Goal: Task Accomplishment & Management: Complete application form

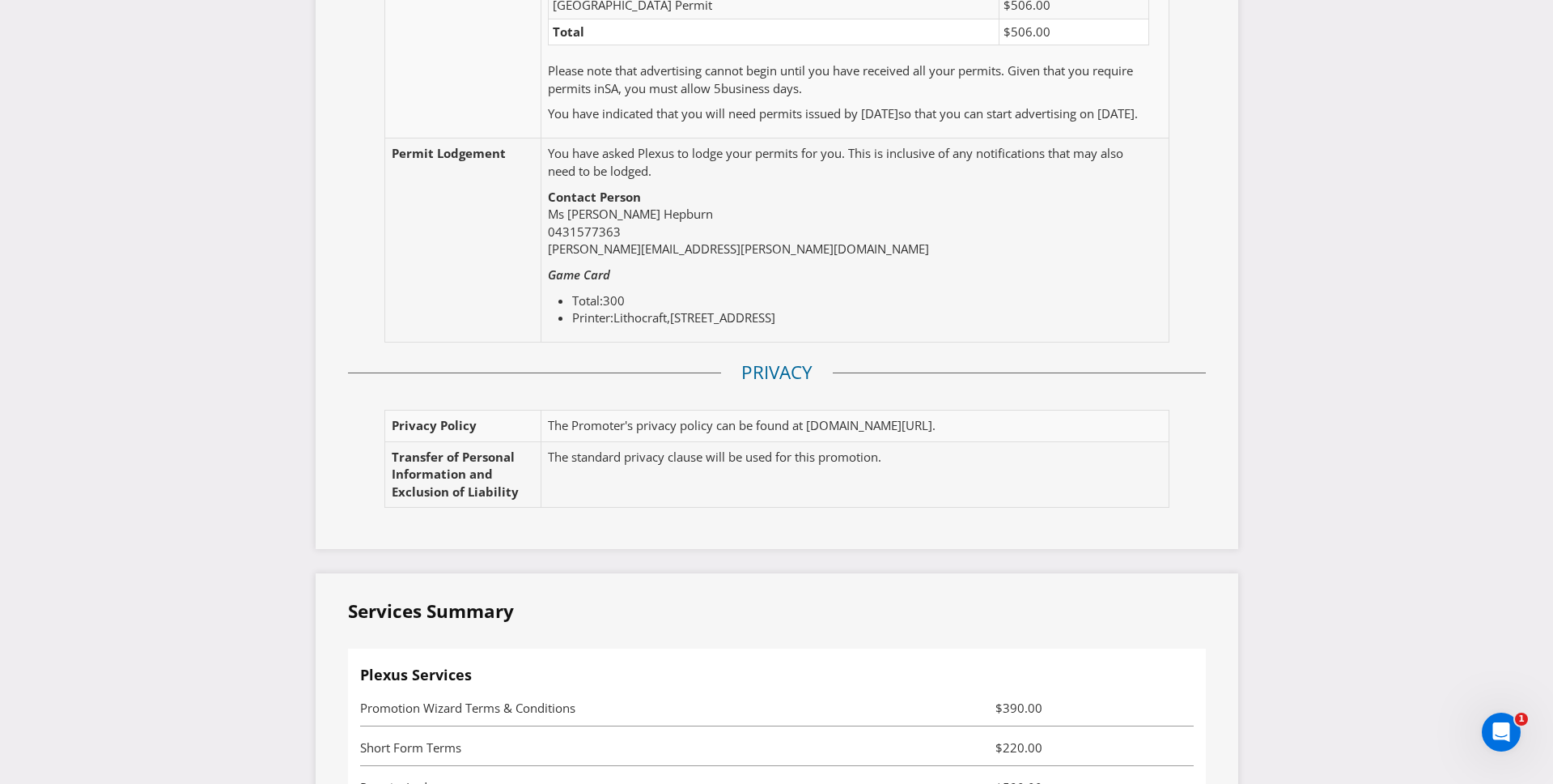
scroll to position [3507, 0]
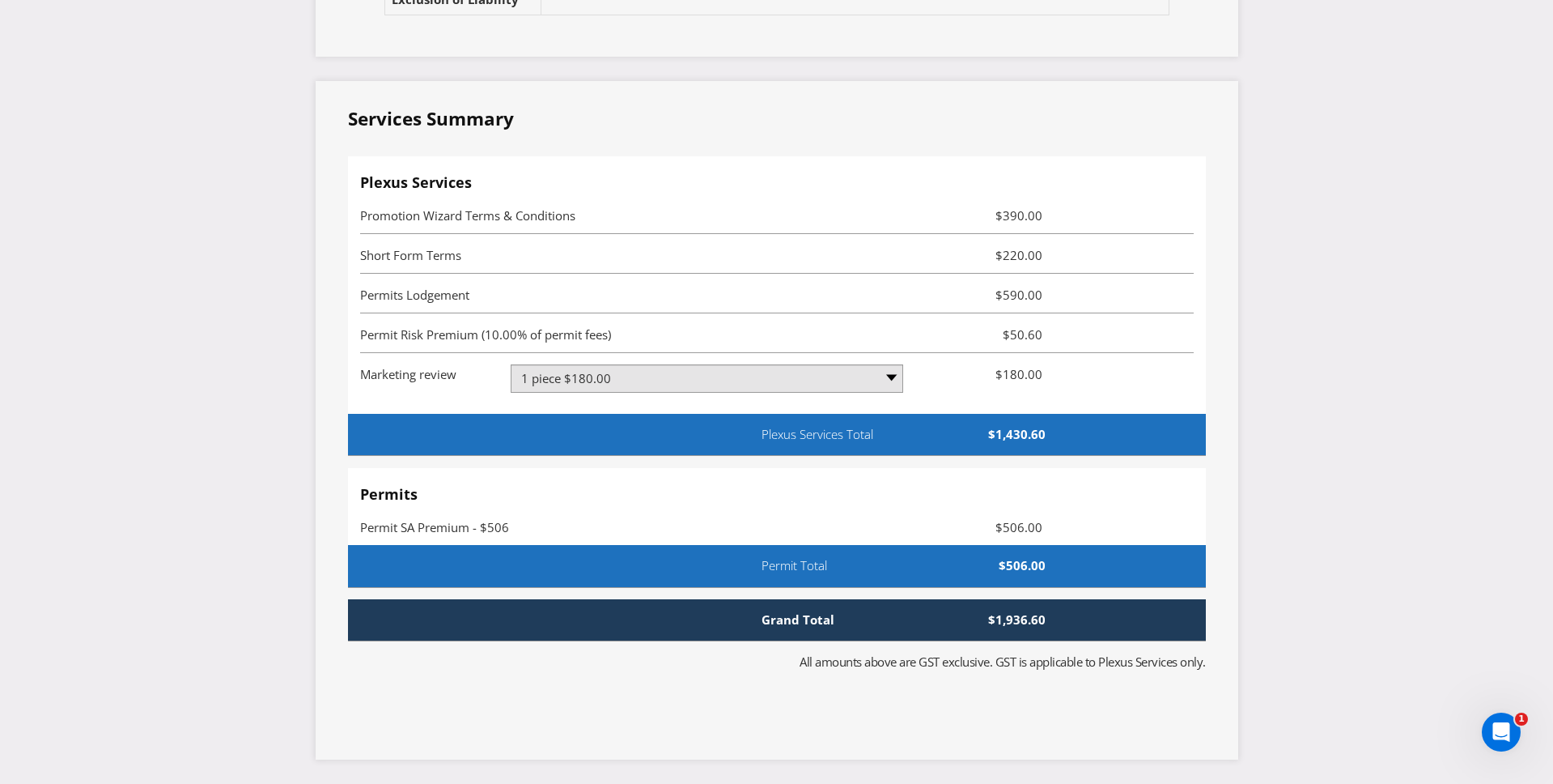
click at [962, 579] on div "Permit Total $506.00" at bounding box center [777, 566] width 858 height 42
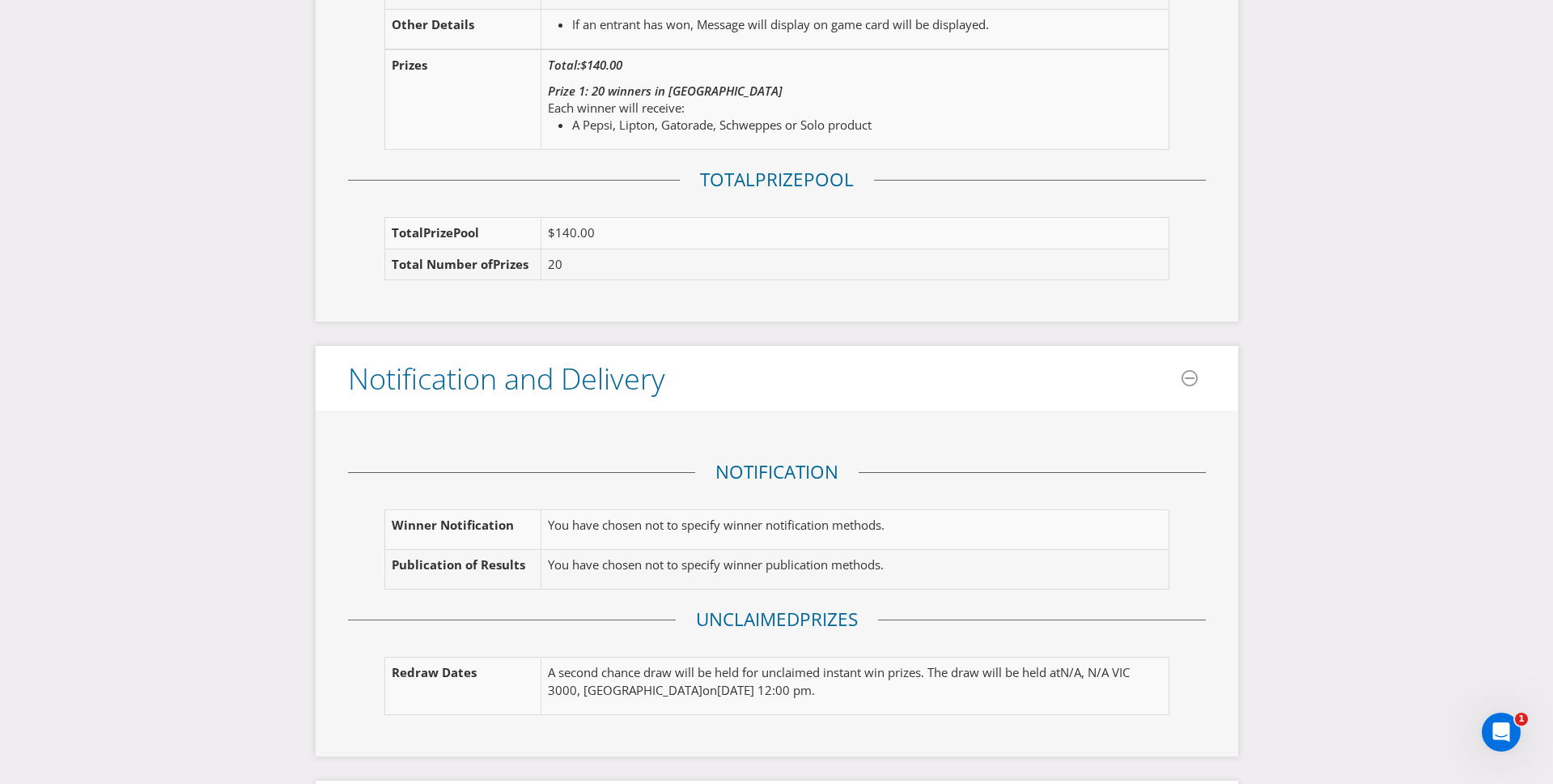
scroll to position [1910, 0]
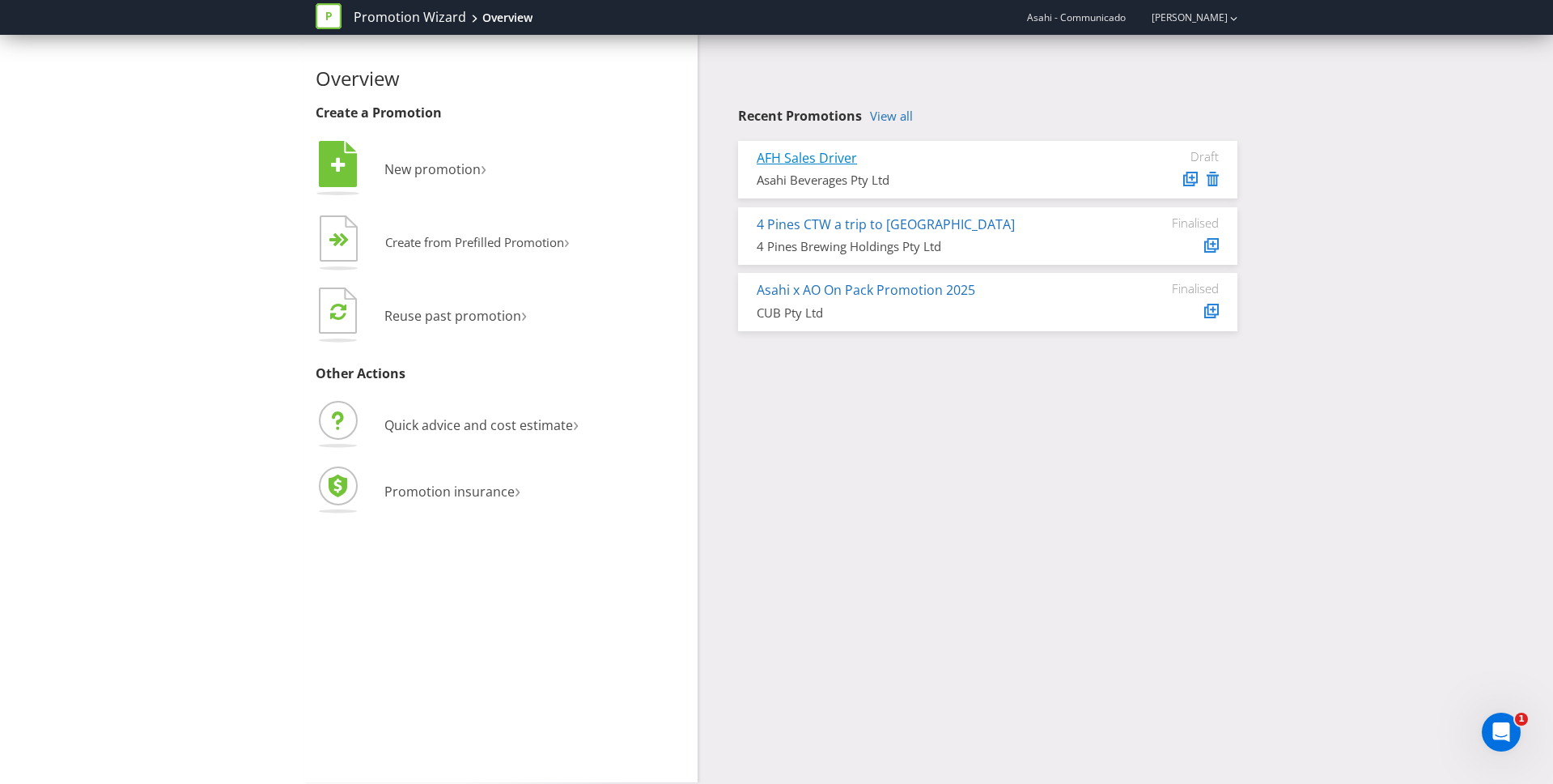
click at [820, 159] on link "AFH Sales Driver" at bounding box center [807, 158] width 101 height 18
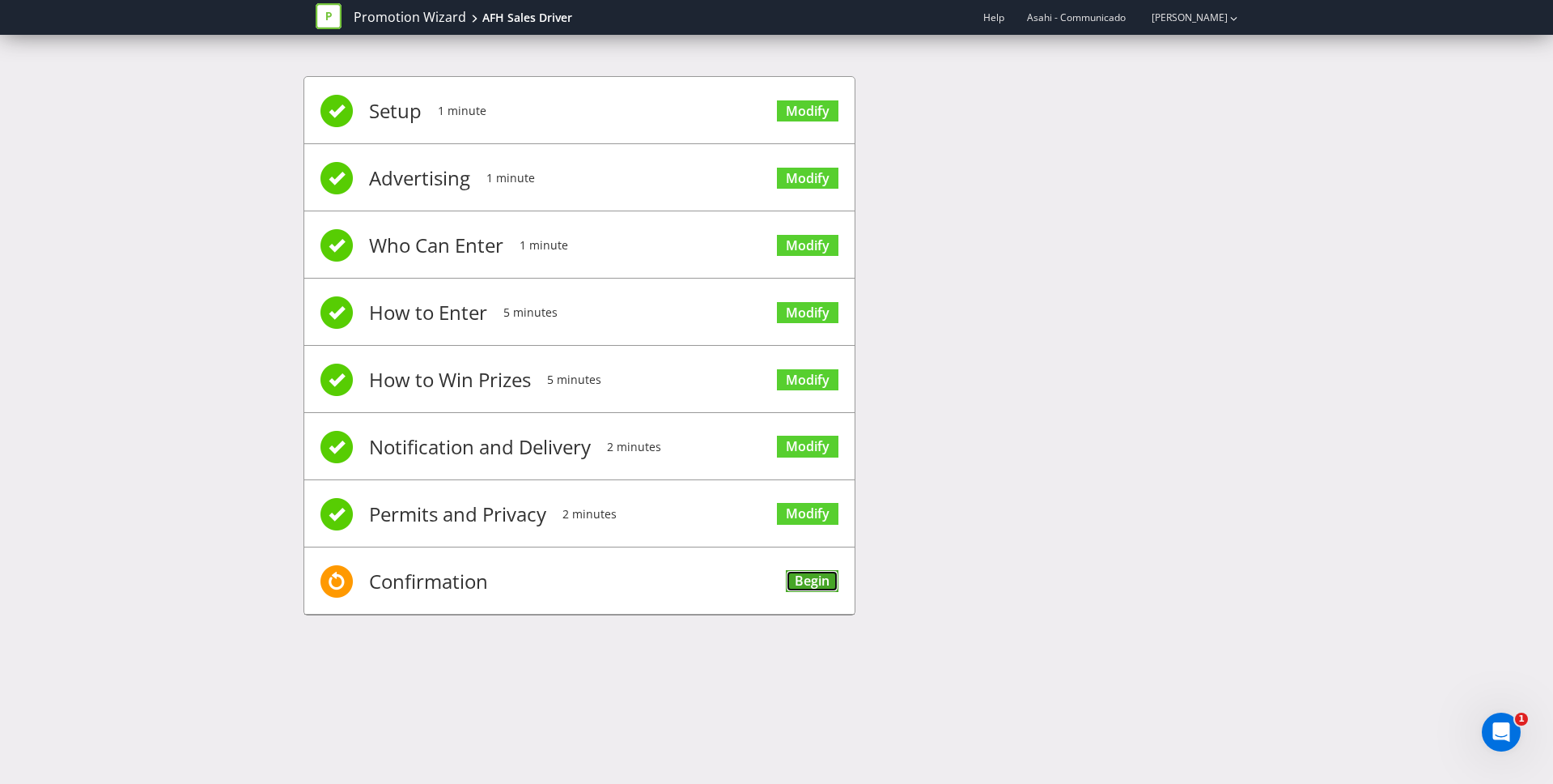
click at [820, 581] on link "Begin" at bounding box center [812, 580] width 53 height 22
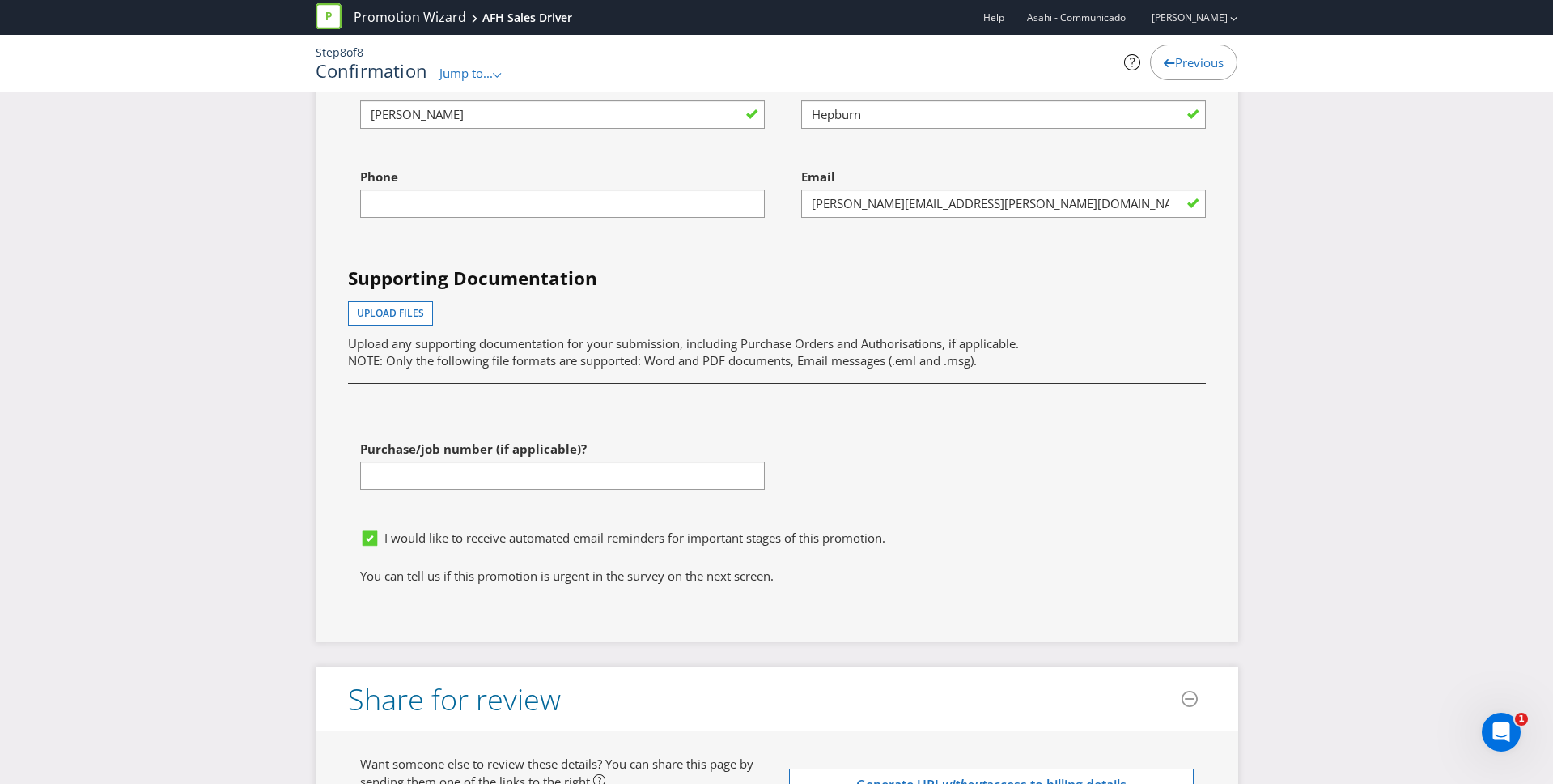
scroll to position [5038, 0]
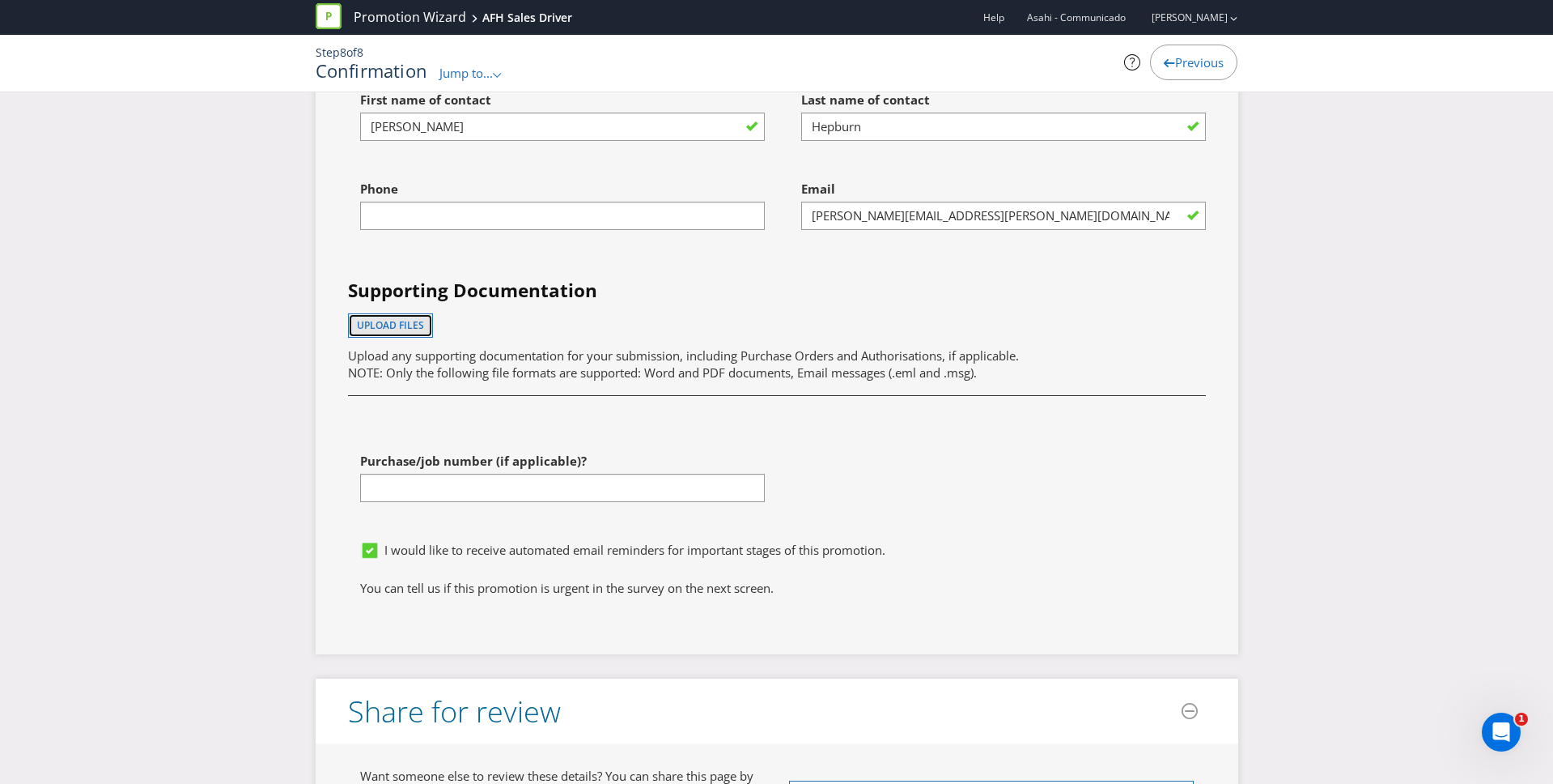
click at [379, 331] on span "Upload files" at bounding box center [390, 325] width 67 height 14
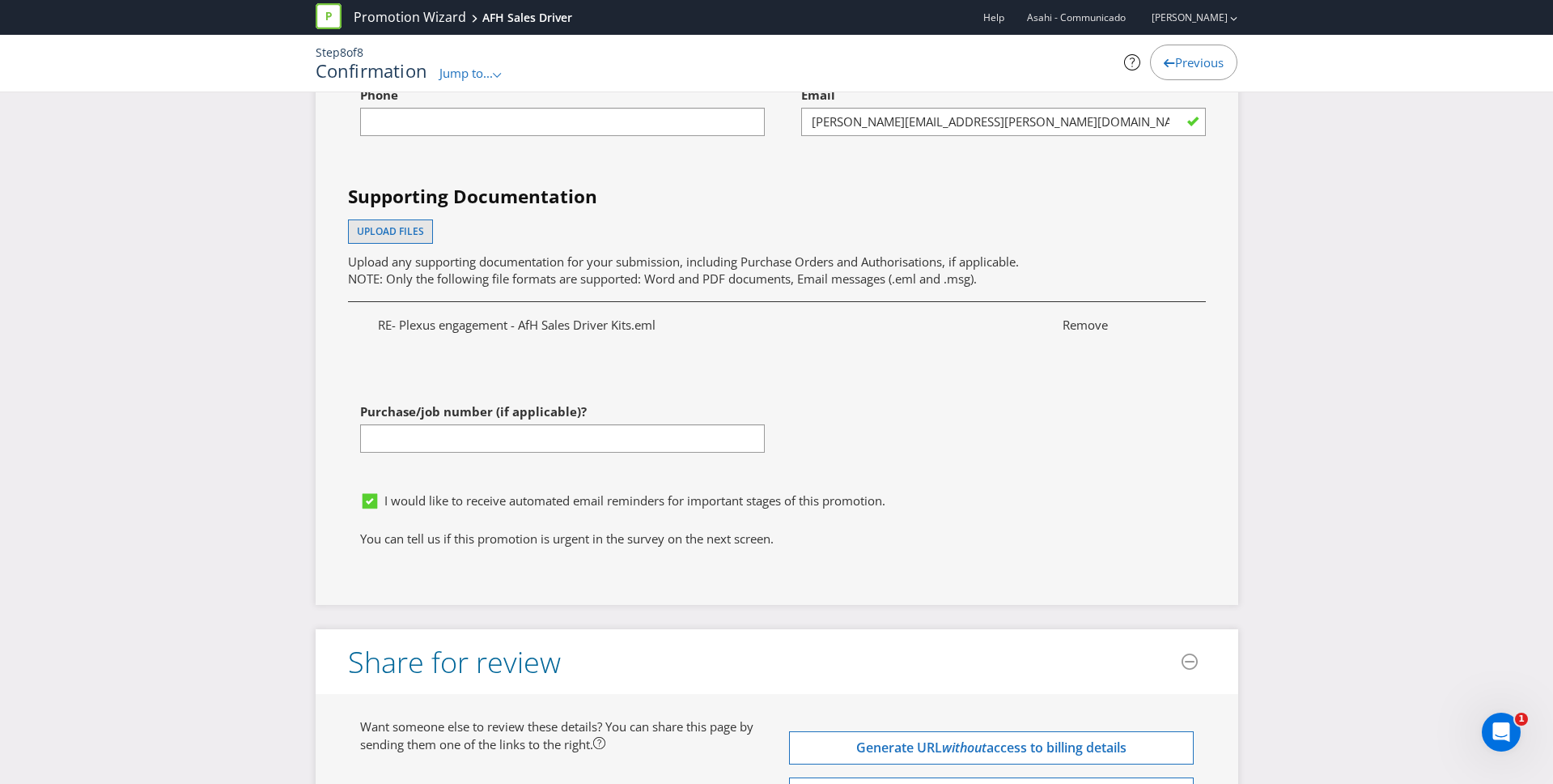
scroll to position [5117, 0]
